Goal: Entertainment & Leisure: Consume media (video, audio)

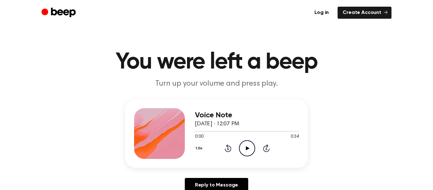
click at [250, 74] on header "You were left a beep Turn up your volume and press play." at bounding box center [216, 70] width 417 height 38
click at [244, 148] on icon "Play Audio" at bounding box center [247, 148] width 16 height 16
click at [244, 147] on icon "Pause Audio" at bounding box center [247, 148] width 16 height 16
click at [243, 152] on icon "Play Audio" at bounding box center [247, 148] width 16 height 16
click at [210, 129] on div at bounding box center [247, 130] width 104 height 5
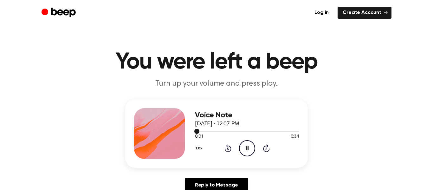
drag, startPoint x: 209, startPoint y: 131, endPoint x: 221, endPoint y: 132, distance: 12.1
click at [221, 132] on div at bounding box center [247, 130] width 104 height 5
drag, startPoint x: 198, startPoint y: 132, endPoint x: 211, endPoint y: 133, distance: 13.0
click at [211, 133] on div "0:01 0:34 Your browser does not support the [object Object] element." at bounding box center [247, 134] width 104 height 12
click at [233, 146] on div "1.0x Rewind 5 seconds Pause Audio Skip 5 seconds" at bounding box center [247, 148] width 104 height 16
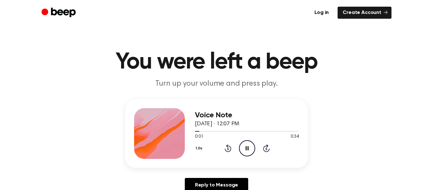
click at [228, 147] on icon "Rewind 5 seconds" at bounding box center [227, 148] width 7 height 8
click at [255, 149] on div "1.0x Rewind 5 seconds Pause Audio Skip 5 seconds" at bounding box center [247, 148] width 104 height 16
click at [247, 146] on icon at bounding box center [246, 148] width 3 height 4
click at [247, 146] on icon "Play Audio" at bounding box center [247, 148] width 16 height 16
